Goal: Information Seeking & Learning: Learn about a topic

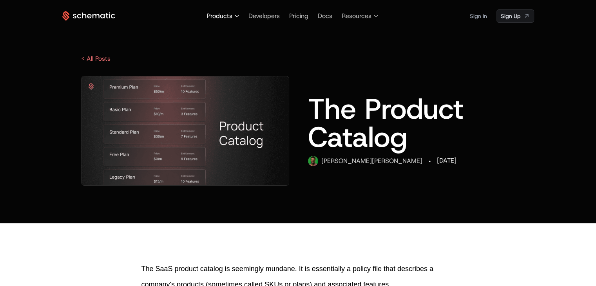
click at [221, 13] on span "Products" at bounding box center [219, 15] width 25 height 9
click at [234, 18] on span "Products" at bounding box center [223, 15] width 32 height 9
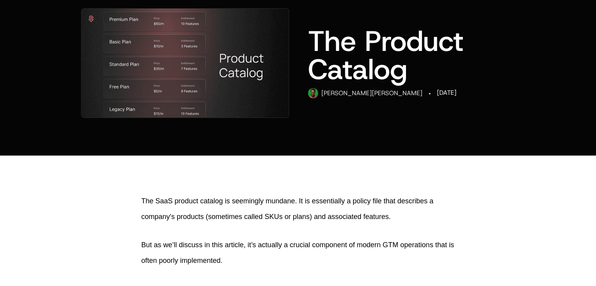
scroll to position [78, 0]
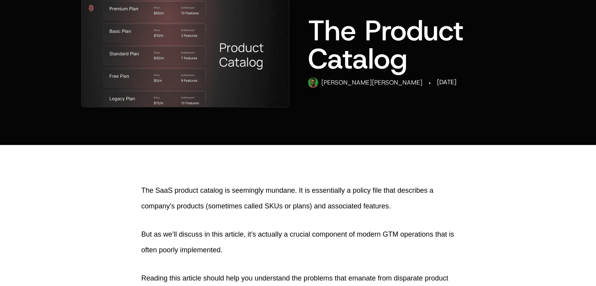
click at [284, 193] on p "The SaaS product catalog is seemingly mundane. It is essentially a policy file …" at bounding box center [297, 197] width 313 height 31
click at [356, 192] on p "The SaaS product catalog is seemingly mundane. It is essentially a policy file …" at bounding box center [297, 197] width 313 height 31
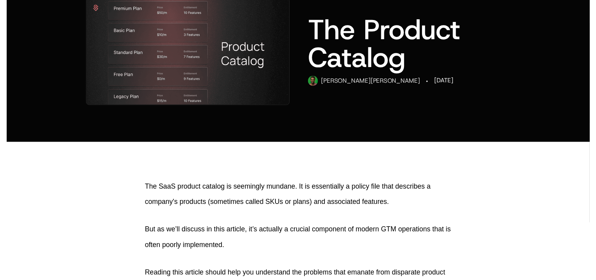
scroll to position [0, 0]
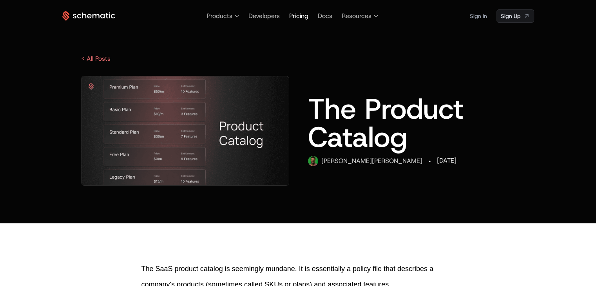
click at [301, 13] on span "Pricing" at bounding box center [298, 16] width 19 height 8
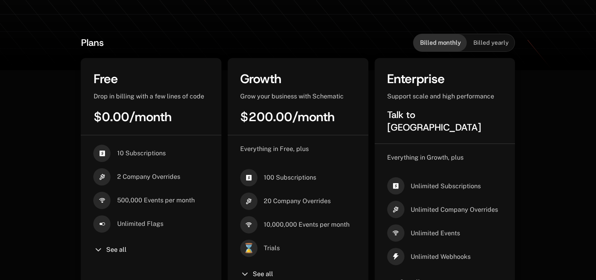
scroll to position [163, 0]
